Goal: Transaction & Acquisition: Purchase product/service

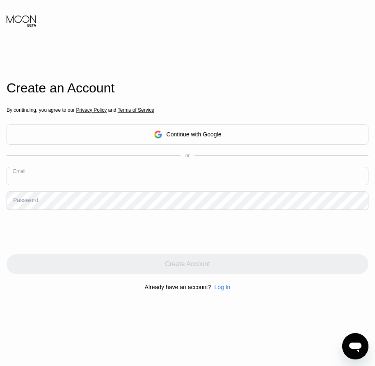
paste input "[EMAIL_ADDRESS][DOMAIN_NAME]"
type input "[EMAIL_ADDRESS][DOMAIN_NAME]"
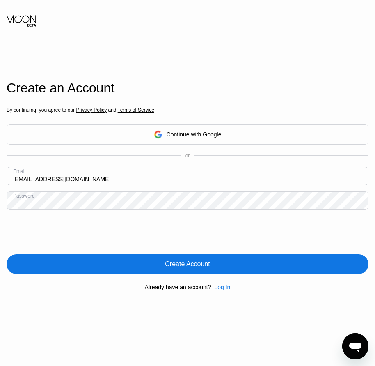
click at [196, 263] on div "Create Account" at bounding box center [187, 264] width 45 height 8
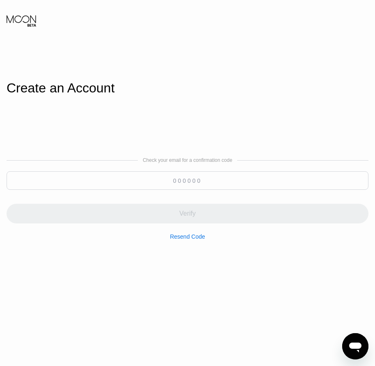
paste input "557238"
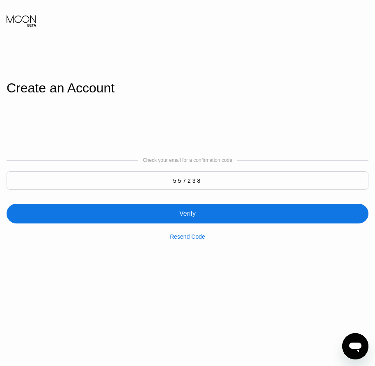
type input "557238"
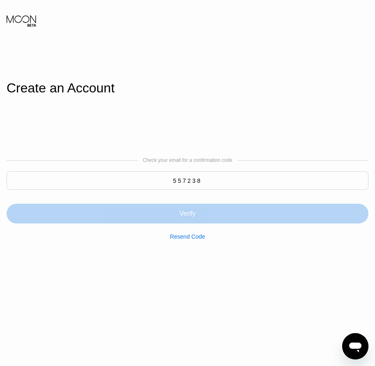
click at [193, 223] on div "Verify" at bounding box center [188, 214] width 362 height 20
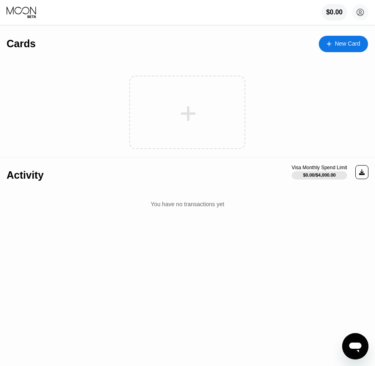
click at [338, 50] on div "New Card" at bounding box center [343, 44] width 49 height 16
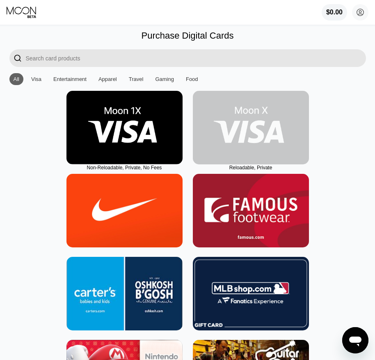
click at [255, 156] on img at bounding box center [251, 127] width 116 height 73
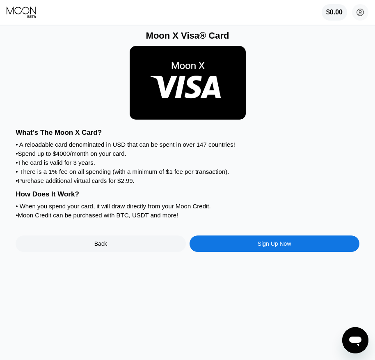
click at [287, 247] on div "Sign Up Now" at bounding box center [275, 243] width 34 height 7
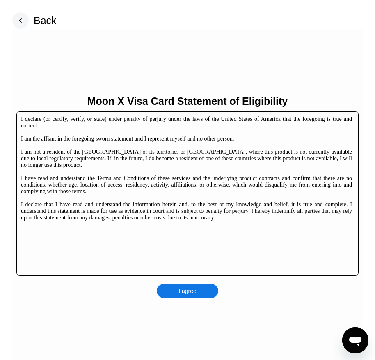
click at [204, 294] on div "I agree" at bounding box center [188, 291] width 62 height 14
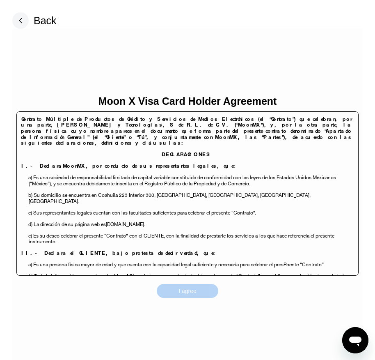
click at [200, 291] on div "I agree" at bounding box center [188, 291] width 62 height 14
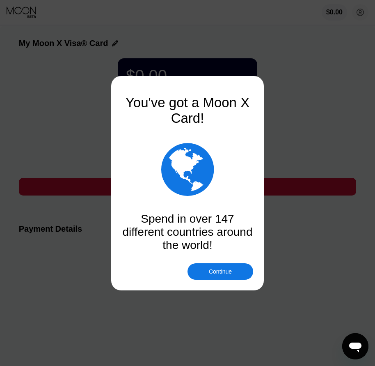
click at [223, 276] on div "Continue" at bounding box center [221, 271] width 66 height 16
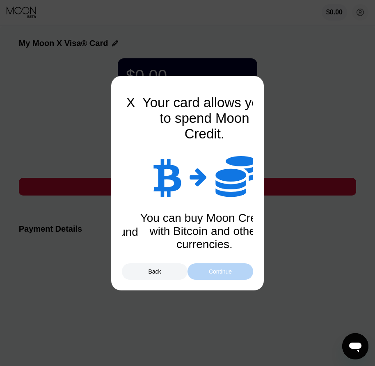
click at [225, 275] on div "Continue" at bounding box center [220, 271] width 23 height 7
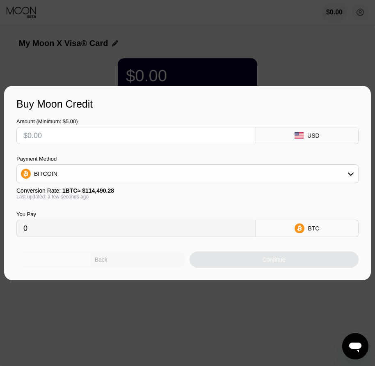
click at [114, 264] on div "Back" at bounding box center [101, 259] width 170 height 16
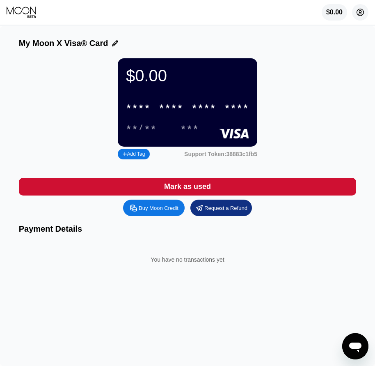
click at [359, 16] on icon at bounding box center [360, 12] width 7 height 7
